Goal: Task Accomplishment & Management: Use online tool/utility

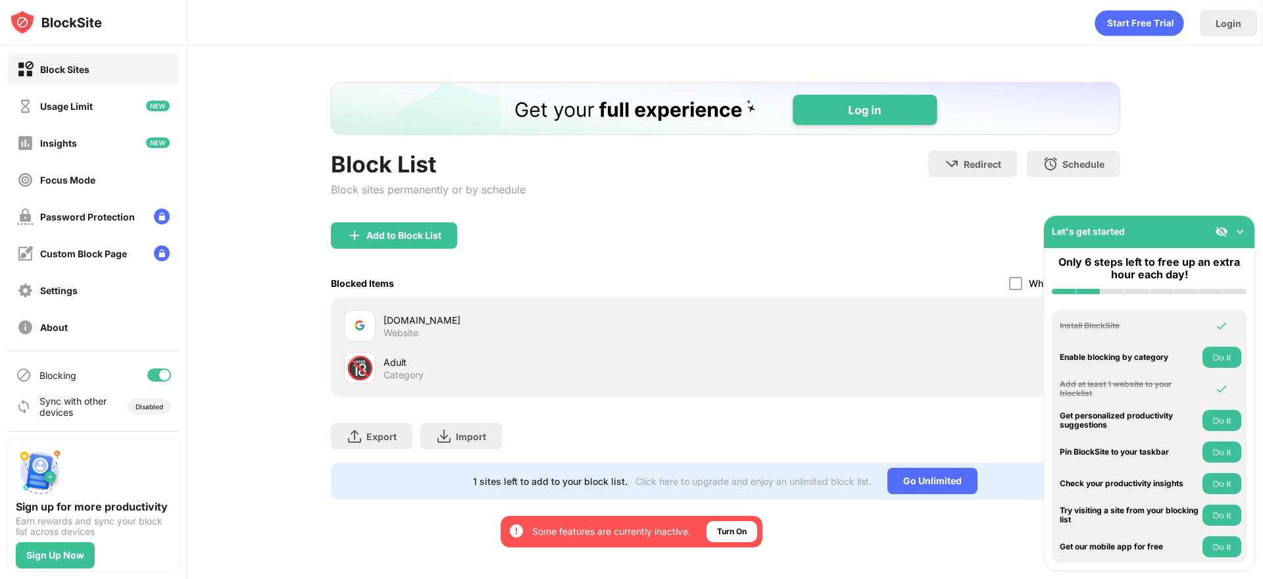
click at [1236, 233] on img at bounding box center [1239, 231] width 13 height 13
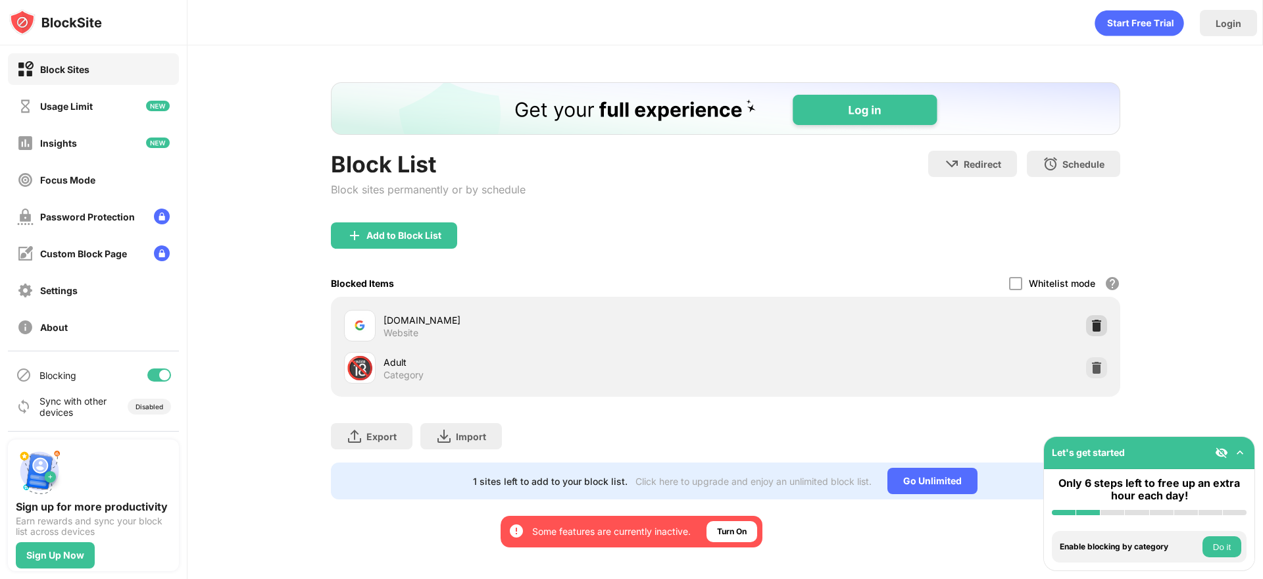
click at [1094, 320] on img at bounding box center [1096, 325] width 13 height 13
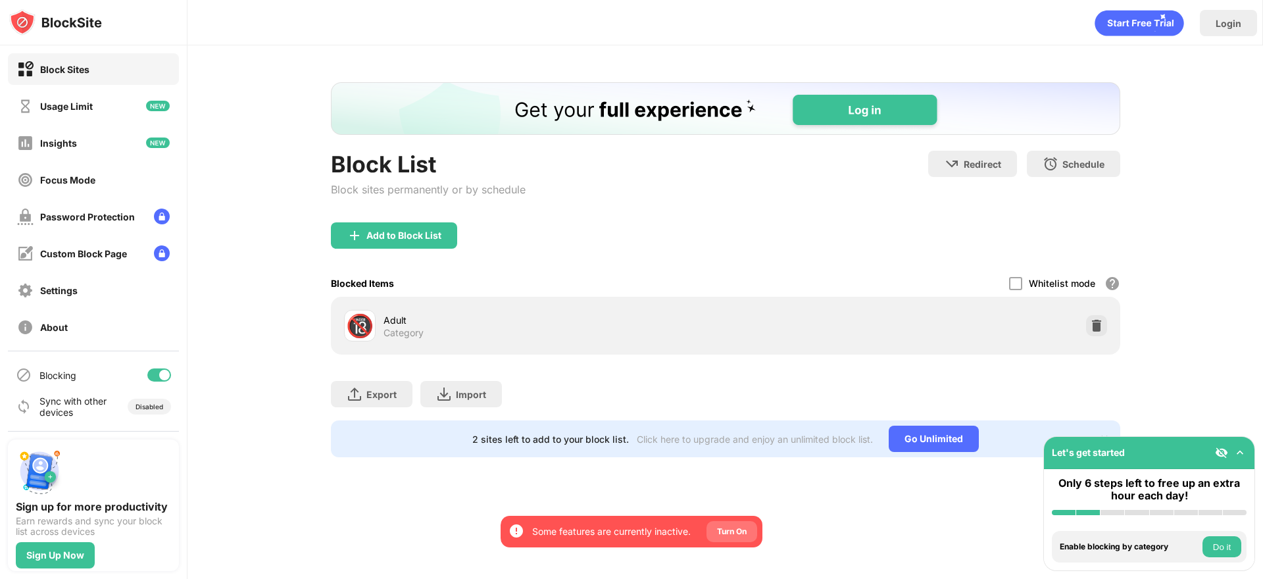
click at [737, 537] on div "Turn On" at bounding box center [732, 531] width 30 height 13
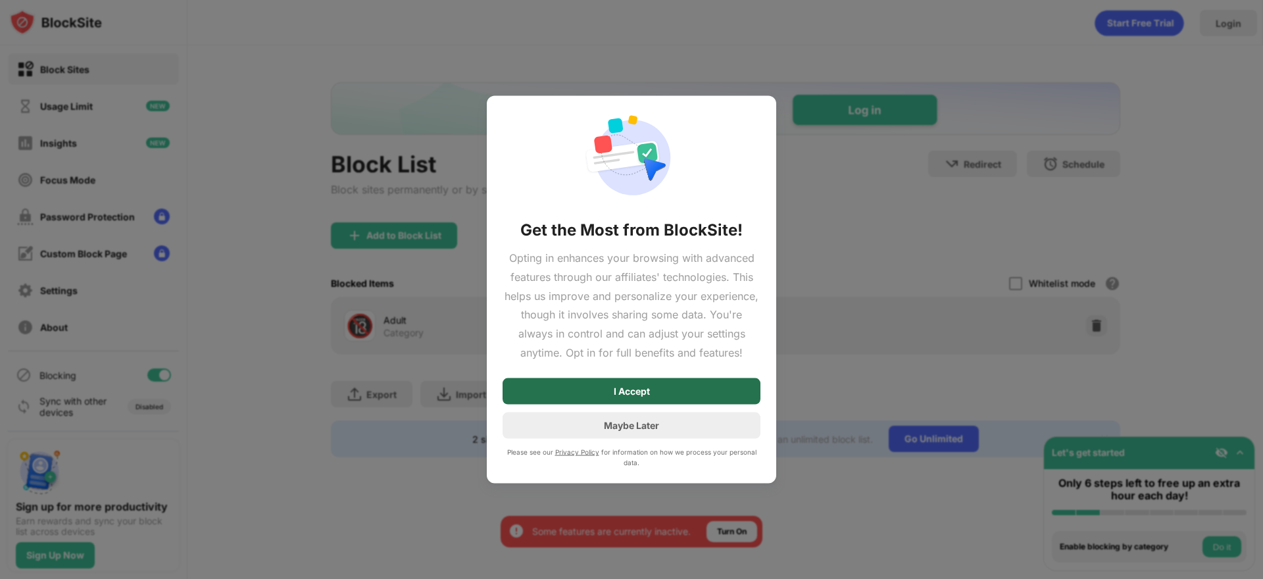
click at [674, 382] on div "I Accept" at bounding box center [632, 391] width 258 height 26
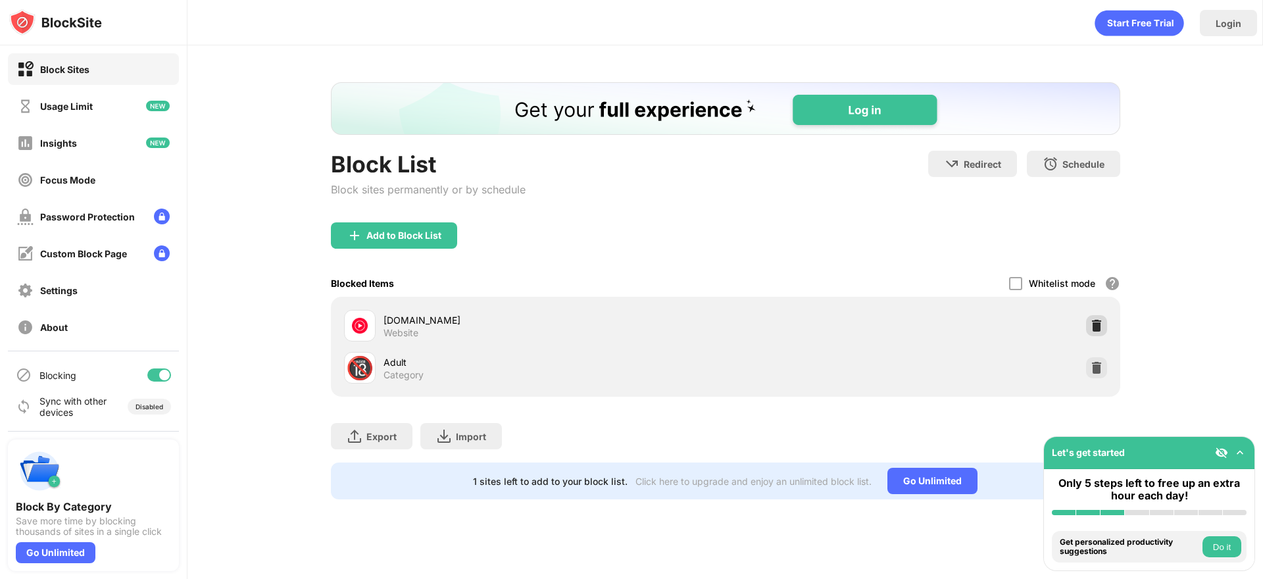
drag, startPoint x: 1095, startPoint y: 319, endPoint x: 1013, endPoint y: 307, distance: 83.1
click at [1095, 319] on img at bounding box center [1096, 325] width 13 height 13
